Goal: Ask a question: Seek information or help from site administrators or community

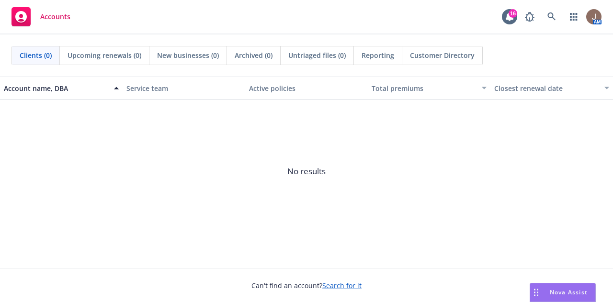
click at [567, 291] on span "Nova Assist" at bounding box center [569, 293] width 38 height 8
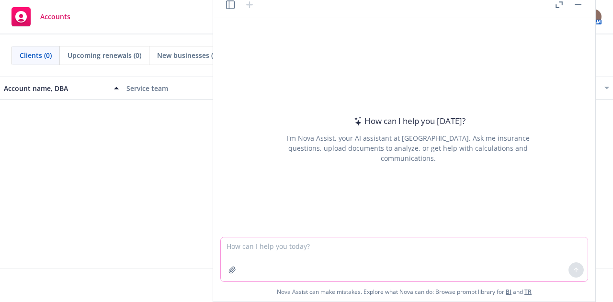
click at [268, 245] on textarea at bounding box center [404, 260] width 367 height 44
type textarea "please suggest a better tag name for our Newfront TR Meeting & Social"
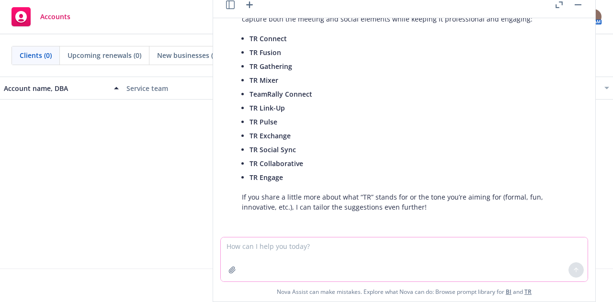
scroll to position [57, 0]
